Goal: Find contact information: Find contact information

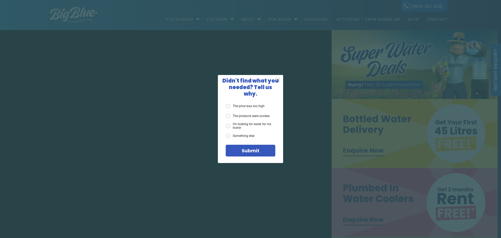
click at [278, 83] on span "X" at bounding box center [278, 80] width 5 height 7
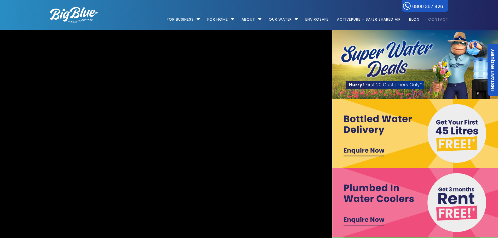
click at [438, 19] on link "Contact" at bounding box center [436, 17] width 24 height 34
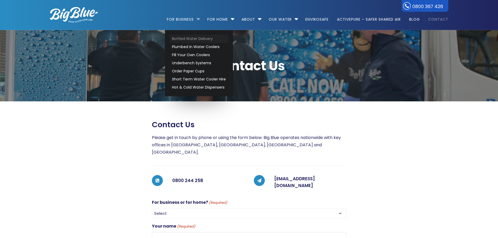
click at [184, 36] on link "Bottled Water Delivery" at bounding box center [199, 39] width 59 height 8
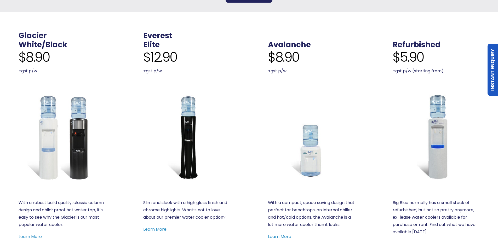
scroll to position [209, 0]
